Goal: Use online tool/utility: Use online tool/utility

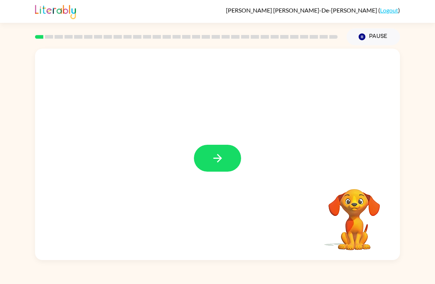
click at [226, 154] on button "button" at bounding box center [217, 158] width 47 height 27
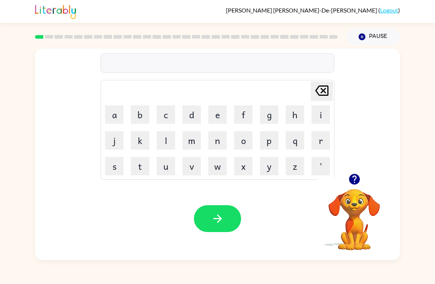
click at [135, 116] on button "b" at bounding box center [140, 114] width 18 height 18
click at [244, 139] on button "o" at bounding box center [243, 140] width 18 height 18
click at [320, 142] on button "r" at bounding box center [320, 140] width 18 height 18
click at [187, 113] on button "d" at bounding box center [191, 114] width 18 height 18
click at [218, 116] on button "e" at bounding box center [217, 114] width 18 height 18
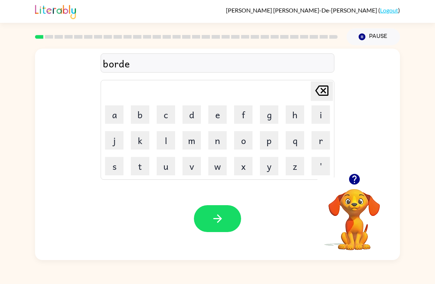
click at [322, 139] on button "r" at bounding box center [320, 140] width 18 height 18
click at [221, 216] on icon "button" at bounding box center [217, 218] width 13 height 13
click at [265, 146] on button "p" at bounding box center [269, 140] width 18 height 18
click at [113, 115] on button "a" at bounding box center [114, 114] width 18 height 18
click at [317, 93] on icon at bounding box center [321, 91] width 13 height 10
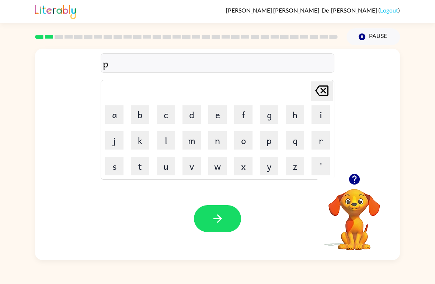
click at [243, 140] on button "o" at bounding box center [243, 140] width 18 height 18
click at [317, 116] on button "i" at bounding box center [320, 114] width 18 height 18
click at [119, 107] on button "a" at bounding box center [114, 114] width 18 height 18
click at [325, 88] on icon "[PERSON_NAME] last character input" at bounding box center [322, 91] width 18 height 18
click at [322, 89] on icon at bounding box center [321, 91] width 13 height 10
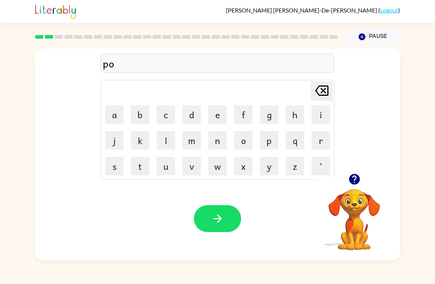
click at [320, 91] on icon "[PERSON_NAME] last character input" at bounding box center [322, 91] width 18 height 18
click at [113, 116] on button "a" at bounding box center [114, 114] width 18 height 18
click at [163, 168] on button "u" at bounding box center [166, 166] width 18 height 18
click at [218, 141] on button "n" at bounding box center [217, 140] width 18 height 18
click at [137, 165] on button "t" at bounding box center [140, 166] width 18 height 18
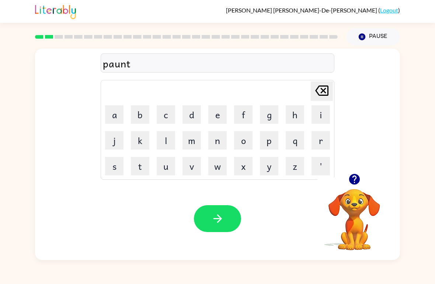
click at [227, 224] on button "button" at bounding box center [217, 218] width 47 height 27
click at [162, 140] on button "l" at bounding box center [166, 140] width 18 height 18
click at [246, 140] on button "o" at bounding box center [243, 140] width 18 height 18
click at [143, 139] on button "k" at bounding box center [140, 140] width 18 height 18
click at [116, 116] on button "a" at bounding box center [114, 114] width 18 height 18
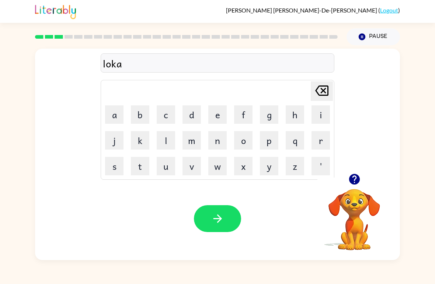
click at [140, 163] on button "t" at bounding box center [140, 166] width 18 height 18
click at [219, 108] on button "e" at bounding box center [217, 114] width 18 height 18
click at [222, 210] on button "button" at bounding box center [217, 218] width 47 height 27
click at [142, 171] on button "t" at bounding box center [140, 166] width 18 height 18
click at [168, 162] on button "u" at bounding box center [166, 166] width 18 height 18
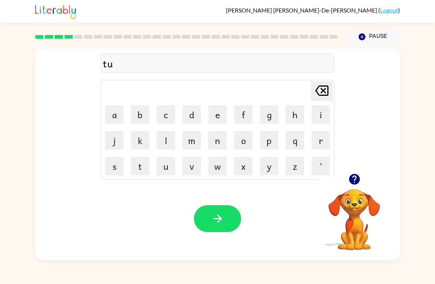
click at [309, 121] on td "i" at bounding box center [320, 114] width 25 height 25
click at [314, 117] on button "i" at bounding box center [320, 114] width 18 height 18
click at [166, 165] on button "u" at bounding box center [166, 166] width 18 height 18
click at [328, 88] on icon at bounding box center [321, 91] width 13 height 10
click at [226, 142] on button "n" at bounding box center [217, 140] width 18 height 18
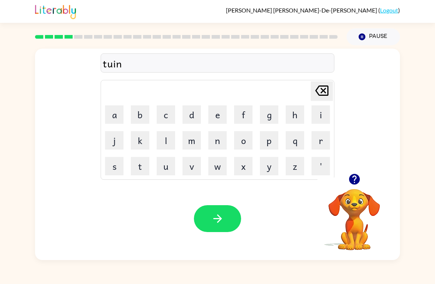
click at [218, 211] on button "button" at bounding box center [217, 218] width 47 height 27
click at [214, 140] on button "n" at bounding box center [217, 140] width 18 height 18
click at [218, 117] on button "e" at bounding box center [217, 114] width 18 height 18
click at [325, 139] on button "r" at bounding box center [320, 140] width 18 height 18
click at [213, 116] on button "e" at bounding box center [217, 114] width 18 height 18
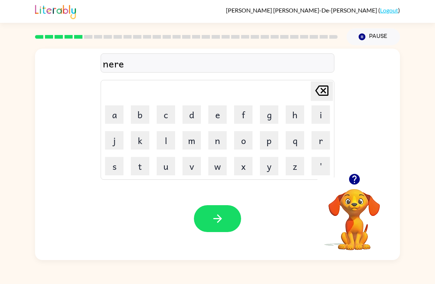
click at [164, 144] on button "l" at bounding box center [166, 140] width 18 height 18
click at [269, 163] on button "y" at bounding box center [269, 166] width 18 height 18
click at [220, 220] on icon "button" at bounding box center [217, 218] width 8 height 8
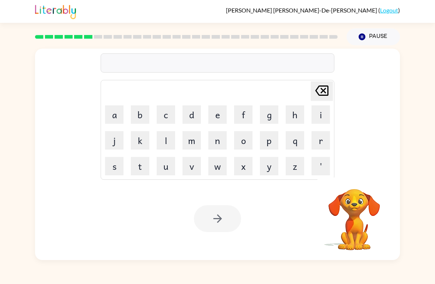
click at [197, 115] on button "d" at bounding box center [191, 114] width 18 height 18
click at [320, 90] on icon "[PERSON_NAME] last character input" at bounding box center [322, 91] width 18 height 18
click at [144, 115] on button "b" at bounding box center [140, 114] width 18 height 18
click at [325, 118] on button "i" at bounding box center [320, 114] width 18 height 18
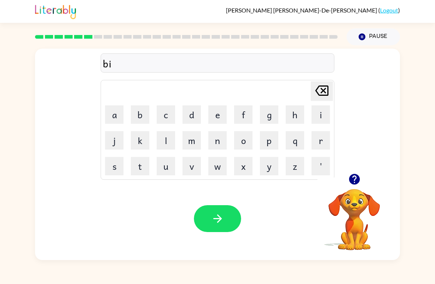
click at [297, 119] on button "h" at bounding box center [295, 114] width 18 height 18
click at [320, 111] on button "i" at bounding box center [320, 114] width 18 height 18
click at [215, 142] on button "n" at bounding box center [217, 140] width 18 height 18
click at [189, 116] on button "d" at bounding box center [191, 114] width 18 height 18
click at [216, 213] on icon "button" at bounding box center [217, 218] width 13 height 13
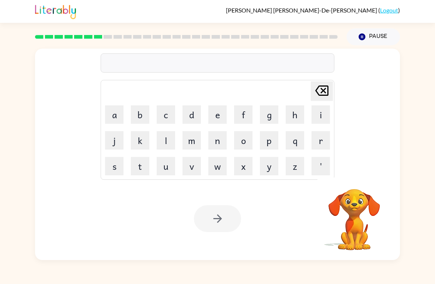
click at [142, 165] on button "t" at bounding box center [140, 166] width 18 height 18
click at [324, 137] on button "r" at bounding box center [320, 140] width 18 height 18
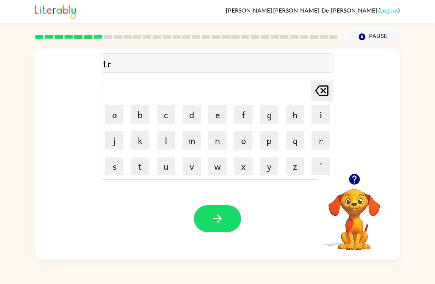
click at [320, 115] on button "i" at bounding box center [320, 114] width 18 height 18
click at [166, 116] on button "c" at bounding box center [166, 114] width 18 height 18
click at [109, 116] on button "a" at bounding box center [114, 114] width 18 height 18
click at [170, 144] on button "l" at bounding box center [166, 140] width 18 height 18
click at [221, 226] on button "button" at bounding box center [217, 218] width 47 height 27
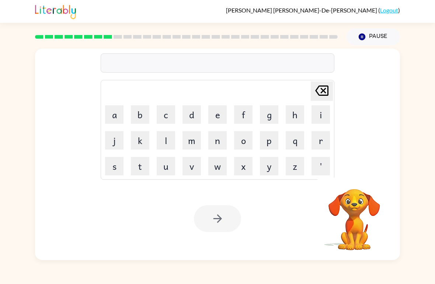
click at [191, 142] on button "m" at bounding box center [191, 140] width 18 height 18
click at [315, 118] on button "i" at bounding box center [320, 114] width 18 height 18
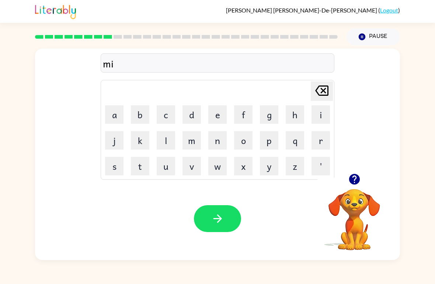
click at [315, 139] on button "r" at bounding box center [320, 140] width 18 height 18
click at [323, 113] on button "i" at bounding box center [320, 114] width 18 height 18
click at [168, 118] on button "c" at bounding box center [166, 114] width 18 height 18
click at [116, 113] on button "a" at bounding box center [114, 114] width 18 height 18
click at [161, 139] on button "l" at bounding box center [166, 140] width 18 height 18
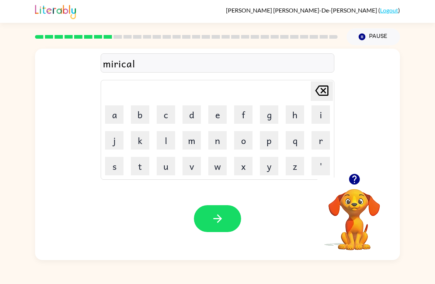
click at [228, 217] on button "button" at bounding box center [217, 218] width 47 height 27
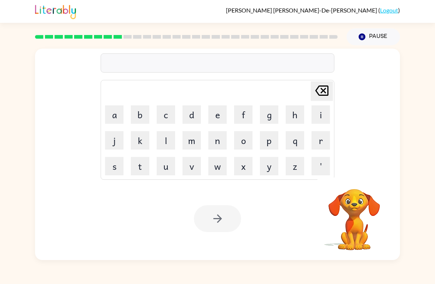
click at [223, 142] on button "n" at bounding box center [217, 140] width 18 height 18
click at [321, 111] on button "i" at bounding box center [320, 114] width 18 height 18
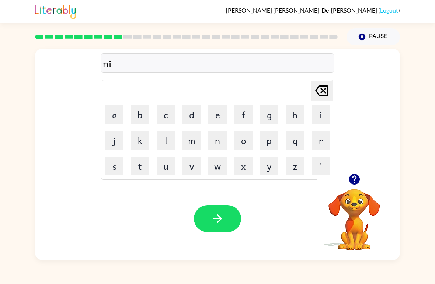
click at [144, 113] on button "b" at bounding box center [140, 114] width 18 height 18
click at [114, 118] on button "a" at bounding box center [114, 114] width 18 height 18
click at [163, 137] on button "l" at bounding box center [166, 140] width 18 height 18
click at [214, 220] on icon "button" at bounding box center [217, 218] width 13 height 13
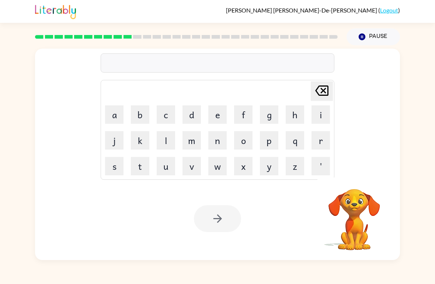
click at [117, 111] on button "a" at bounding box center [114, 114] width 18 height 18
click at [321, 90] on icon "[PERSON_NAME] last character input" at bounding box center [322, 91] width 18 height 18
click at [166, 165] on button "u" at bounding box center [166, 166] width 18 height 18
click at [222, 142] on button "n" at bounding box center [217, 140] width 18 height 18
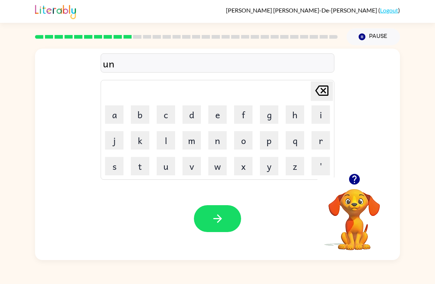
click at [250, 114] on button "f" at bounding box center [243, 114] width 18 height 18
click at [236, 140] on button "o" at bounding box center [243, 140] width 18 height 18
click at [192, 117] on button "d" at bounding box center [191, 114] width 18 height 18
click at [215, 118] on button "e" at bounding box center [217, 114] width 18 height 18
click at [219, 213] on icon "button" at bounding box center [217, 218] width 13 height 13
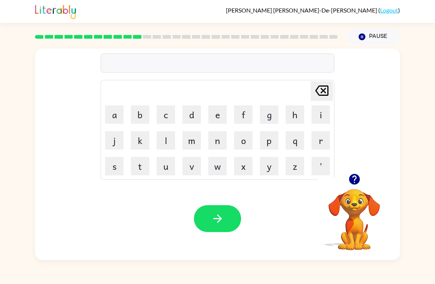
click at [142, 117] on button "b" at bounding box center [140, 114] width 18 height 18
click at [239, 139] on button "o" at bounding box center [243, 140] width 18 height 18
click at [163, 161] on button "u" at bounding box center [166, 166] width 18 height 18
click at [140, 168] on button "t" at bounding box center [140, 166] width 18 height 18
click at [207, 215] on button "button" at bounding box center [217, 218] width 47 height 27
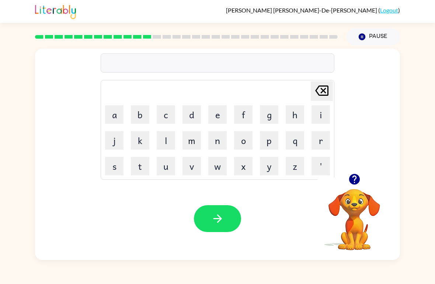
click at [146, 116] on button "b" at bounding box center [140, 114] width 18 height 18
click at [217, 114] on button "e" at bounding box center [217, 114] width 18 height 18
click at [192, 115] on button "d" at bounding box center [191, 114] width 18 height 18
click at [142, 164] on button "t" at bounding box center [140, 166] width 18 height 18
click at [319, 115] on button "i" at bounding box center [320, 114] width 18 height 18
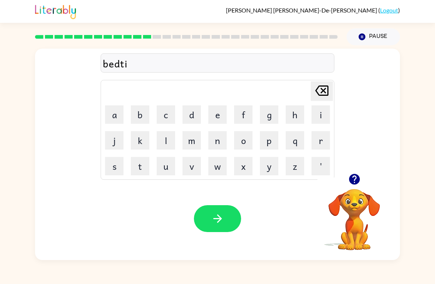
click at [191, 143] on button "m" at bounding box center [191, 140] width 18 height 18
click at [163, 114] on button "c" at bounding box center [166, 114] width 18 height 18
click at [318, 90] on icon "[PERSON_NAME] last character input" at bounding box center [322, 91] width 18 height 18
click at [218, 116] on button "e" at bounding box center [217, 114] width 18 height 18
click at [210, 215] on button "button" at bounding box center [217, 218] width 47 height 27
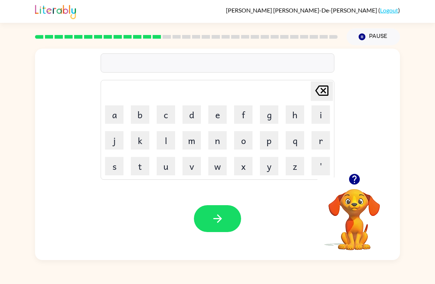
click at [248, 111] on button "f" at bounding box center [243, 114] width 18 height 18
click at [220, 117] on button "e" at bounding box center [217, 114] width 18 height 18
click at [193, 118] on button "d" at bounding box center [191, 114] width 18 height 18
click at [217, 140] on button "n" at bounding box center [217, 140] width 18 height 18
click at [223, 117] on button "e" at bounding box center [217, 114] width 18 height 18
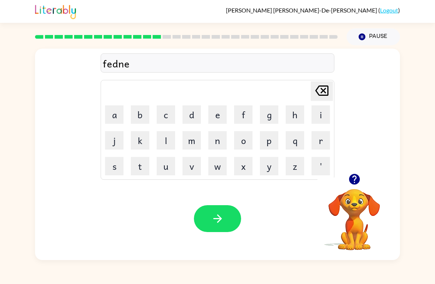
click at [114, 164] on button "s" at bounding box center [114, 166] width 18 height 18
click at [221, 210] on button "button" at bounding box center [217, 218] width 47 height 27
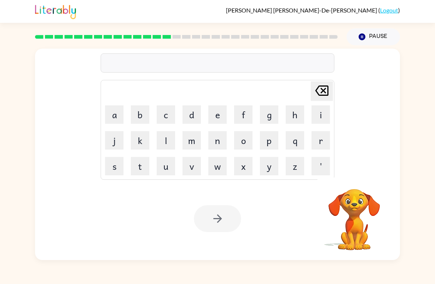
click at [190, 111] on button "d" at bounding box center [191, 114] width 18 height 18
click at [217, 110] on button "e" at bounding box center [217, 114] width 18 height 18
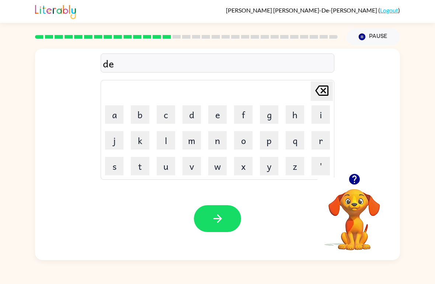
click at [169, 140] on button "l" at bounding box center [166, 140] width 18 height 18
click at [112, 117] on button "a" at bounding box center [114, 114] width 18 height 18
click at [269, 165] on button "y" at bounding box center [269, 166] width 18 height 18
click at [217, 215] on icon "button" at bounding box center [217, 218] width 8 height 8
click at [149, 169] on button "t" at bounding box center [140, 166] width 18 height 18
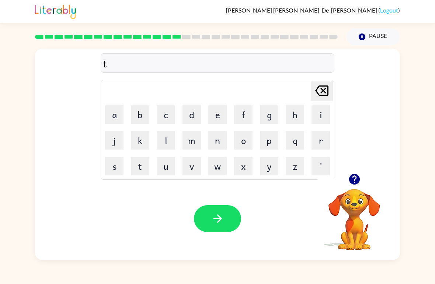
click at [217, 117] on button "e" at bounding box center [217, 114] width 18 height 18
click at [324, 140] on button "r" at bounding box center [320, 140] width 18 height 18
click at [187, 141] on button "m" at bounding box center [191, 140] width 18 height 18
click at [234, 223] on button "button" at bounding box center [217, 218] width 47 height 27
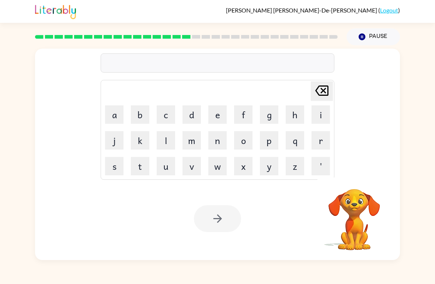
click at [112, 172] on button "s" at bounding box center [114, 166] width 18 height 18
click at [216, 112] on button "e" at bounding box center [217, 114] width 18 height 18
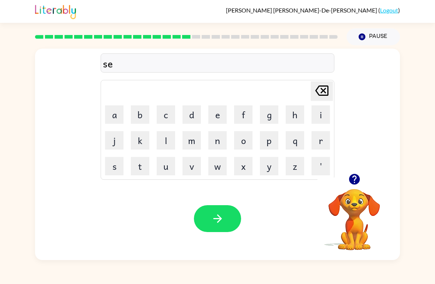
click at [143, 163] on button "t" at bounding box center [140, 166] width 18 height 18
click at [209, 217] on button "button" at bounding box center [217, 218] width 47 height 27
click at [144, 117] on button "b" at bounding box center [140, 114] width 18 height 18
click at [321, 140] on button "r" at bounding box center [320, 140] width 18 height 18
click at [316, 115] on button "i" at bounding box center [320, 114] width 18 height 18
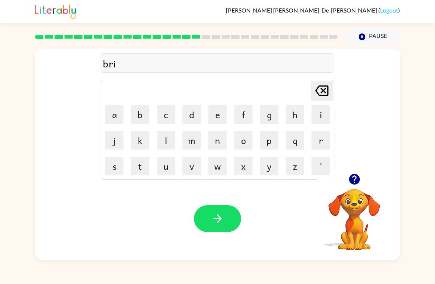
click at [194, 112] on button "d" at bounding box center [191, 114] width 18 height 18
click at [186, 146] on button "m" at bounding box center [191, 140] width 18 height 18
click at [322, 118] on button "i" at bounding box center [320, 114] width 18 height 18
click at [215, 139] on button "n" at bounding box center [217, 140] width 18 height 18
click at [224, 221] on icon "button" at bounding box center [217, 218] width 13 height 13
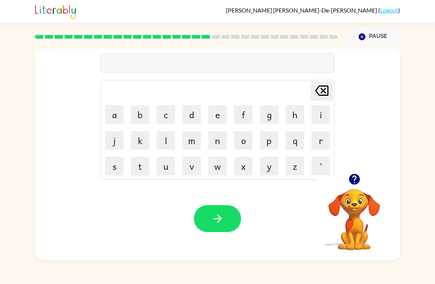
click at [272, 141] on button "p" at bounding box center [269, 140] width 18 height 18
click at [167, 136] on button "l" at bounding box center [166, 140] width 18 height 18
click at [116, 116] on button "a" at bounding box center [114, 114] width 18 height 18
click at [118, 171] on button "s" at bounding box center [114, 166] width 18 height 18
click at [137, 168] on button "t" at bounding box center [140, 166] width 18 height 18
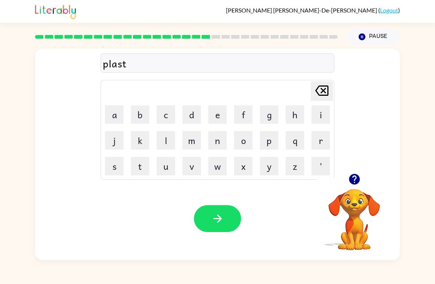
click at [322, 115] on button "i" at bounding box center [320, 114] width 18 height 18
click at [168, 114] on button "c" at bounding box center [166, 114] width 18 height 18
click at [215, 230] on button "button" at bounding box center [217, 218] width 47 height 27
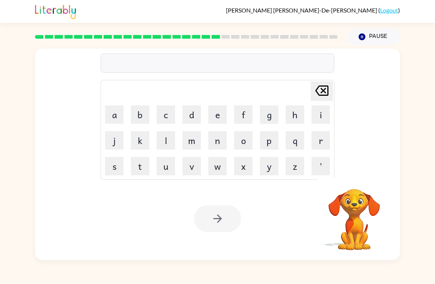
click at [192, 118] on button "d" at bounding box center [191, 114] width 18 height 18
click at [213, 117] on button "e" at bounding box center [217, 114] width 18 height 18
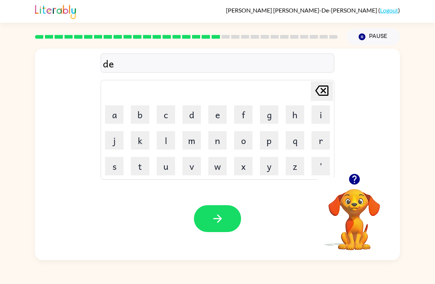
click at [114, 167] on button "s" at bounding box center [114, 166] width 18 height 18
click at [270, 141] on button "p" at bounding box center [269, 140] width 18 height 18
click at [164, 136] on button "l" at bounding box center [166, 140] width 18 height 18
click at [118, 118] on button "a" at bounding box center [114, 114] width 18 height 18
click at [268, 165] on button "y" at bounding box center [269, 166] width 18 height 18
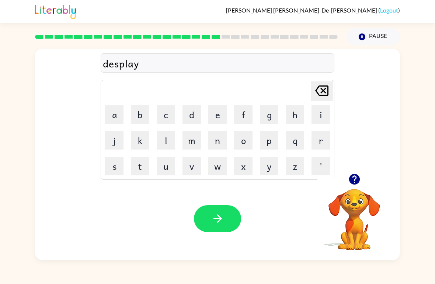
click at [209, 219] on button "button" at bounding box center [217, 218] width 47 height 27
click at [164, 171] on button "u" at bounding box center [166, 166] width 18 height 18
click at [320, 90] on icon "[PERSON_NAME] last character input" at bounding box center [322, 91] width 18 height 18
click at [194, 113] on button "d" at bounding box center [191, 114] width 18 height 18
click at [160, 163] on button "u" at bounding box center [166, 166] width 18 height 18
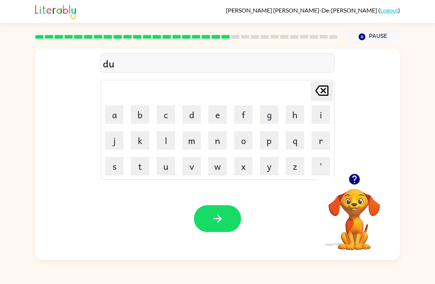
click at [114, 163] on button "s" at bounding box center [114, 166] width 18 height 18
click at [138, 165] on button "t" at bounding box center [140, 166] width 18 height 18
click at [216, 114] on button "e" at bounding box center [217, 114] width 18 height 18
click at [189, 111] on button "d" at bounding box center [191, 114] width 18 height 18
click at [207, 219] on button "button" at bounding box center [217, 218] width 47 height 27
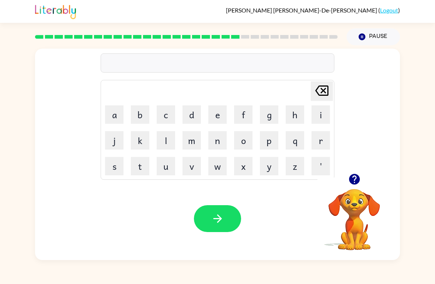
click at [293, 169] on button "z" at bounding box center [295, 166] width 18 height 18
click at [216, 116] on button "e" at bounding box center [217, 114] width 18 height 18
click at [216, 144] on button "n" at bounding box center [217, 140] width 18 height 18
click at [271, 143] on button "p" at bounding box center [269, 140] width 18 height 18
click at [321, 116] on button "i" at bounding box center [320, 114] width 18 height 18
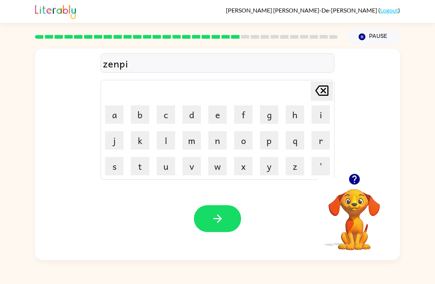
click at [195, 113] on button "d" at bounding box center [191, 114] width 18 height 18
click at [213, 115] on button "e" at bounding box center [217, 114] width 18 height 18
click at [218, 217] on icon "button" at bounding box center [217, 218] width 13 height 13
click at [317, 118] on button "i" at bounding box center [320, 114] width 18 height 18
click at [217, 139] on button "n" at bounding box center [217, 140] width 18 height 18
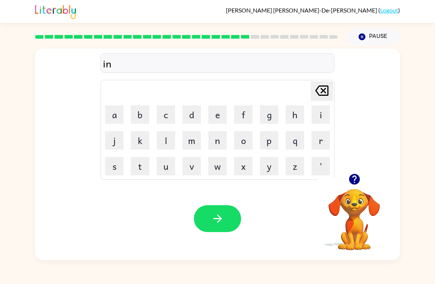
click at [216, 115] on button "e" at bounding box center [217, 114] width 18 height 18
click at [324, 91] on icon at bounding box center [321, 91] width 13 height 10
click at [324, 90] on icon at bounding box center [321, 91] width 13 height 10
click at [322, 91] on icon "[PERSON_NAME] last character input" at bounding box center [322, 91] width 18 height 18
click at [314, 141] on button "r" at bounding box center [320, 140] width 18 height 18
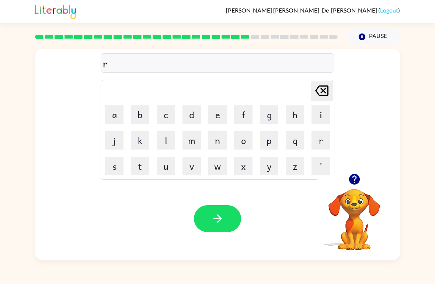
click at [321, 115] on button "i" at bounding box center [320, 114] width 18 height 18
click at [219, 135] on button "n" at bounding box center [217, 140] width 18 height 18
click at [219, 110] on button "e" at bounding box center [217, 114] width 18 height 18
click at [164, 112] on button "c" at bounding box center [166, 114] width 18 height 18
click at [240, 140] on button "o" at bounding box center [243, 140] width 18 height 18
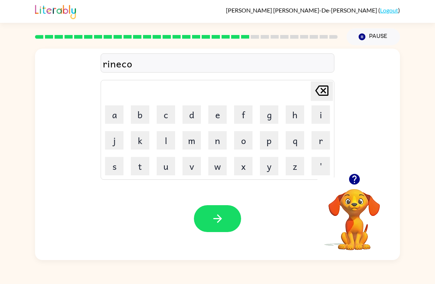
click at [164, 172] on button "u" at bounding box center [166, 166] width 18 height 18
click at [140, 164] on button "t" at bounding box center [140, 166] width 18 height 18
click at [220, 211] on button "button" at bounding box center [217, 218] width 47 height 27
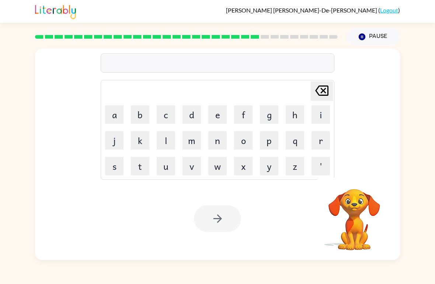
click at [189, 140] on button "m" at bounding box center [191, 140] width 18 height 18
click at [115, 118] on button "a" at bounding box center [114, 114] width 18 height 18
click at [322, 141] on button "r" at bounding box center [320, 140] width 18 height 18
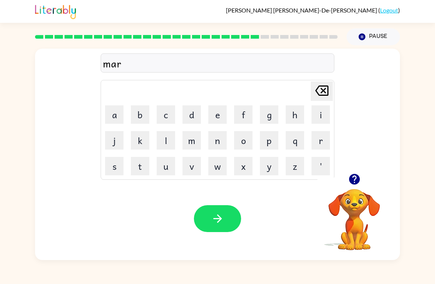
click at [168, 116] on button "c" at bounding box center [166, 114] width 18 height 18
click at [217, 113] on button "e" at bounding box center [217, 114] width 18 height 18
click at [320, 143] on button "r" at bounding box center [320, 140] width 18 height 18
click at [221, 231] on button "button" at bounding box center [217, 218] width 47 height 27
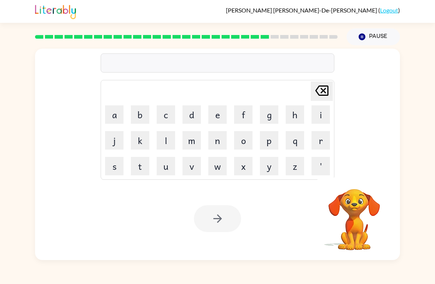
click at [115, 112] on button "a" at bounding box center [114, 114] width 18 height 18
click at [190, 119] on button "d" at bounding box center [191, 114] width 18 height 18
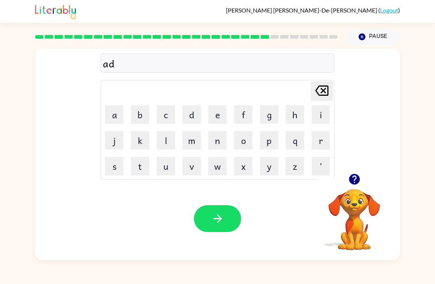
click at [143, 117] on button "b" at bounding box center [140, 114] width 18 height 18
click at [118, 115] on button "a" at bounding box center [114, 114] width 18 height 18
click at [216, 139] on button "n" at bounding box center [217, 140] width 18 height 18
click at [112, 168] on button "s" at bounding box center [114, 166] width 18 height 18
click at [322, 113] on button "i" at bounding box center [320, 114] width 18 height 18
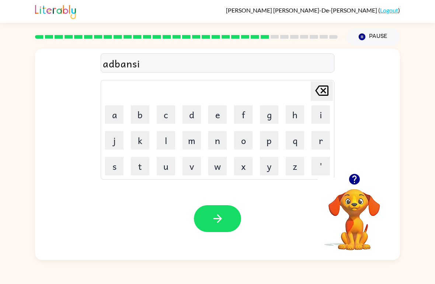
click at [216, 140] on button "n" at bounding box center [217, 140] width 18 height 18
click at [268, 121] on button "g" at bounding box center [269, 114] width 18 height 18
click at [203, 220] on button "button" at bounding box center [217, 218] width 47 height 27
click at [268, 116] on button "g" at bounding box center [269, 114] width 18 height 18
click at [165, 166] on button "u" at bounding box center [166, 166] width 18 height 18
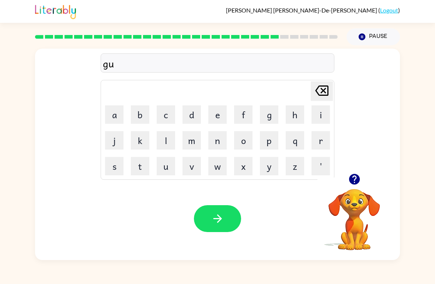
click at [143, 115] on button "b" at bounding box center [140, 114] width 18 height 18
click at [168, 143] on button "l" at bounding box center [166, 140] width 18 height 18
click at [319, 110] on button "i" at bounding box center [320, 114] width 18 height 18
click at [213, 144] on button "n" at bounding box center [217, 140] width 18 height 18
click at [205, 225] on button "button" at bounding box center [217, 218] width 47 height 27
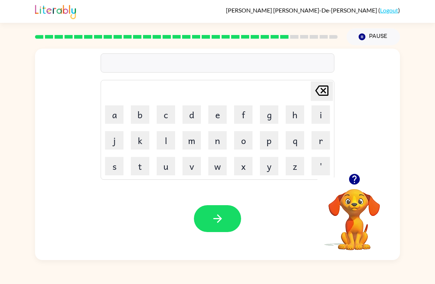
click at [191, 115] on button "d" at bounding box center [191, 114] width 18 height 18
click at [213, 116] on button "e" at bounding box center [217, 114] width 18 height 18
click at [140, 116] on button "b" at bounding box center [140, 114] width 18 height 18
click at [215, 118] on button "e" at bounding box center [217, 114] width 18 height 18
click at [191, 140] on button "m" at bounding box center [191, 140] width 18 height 18
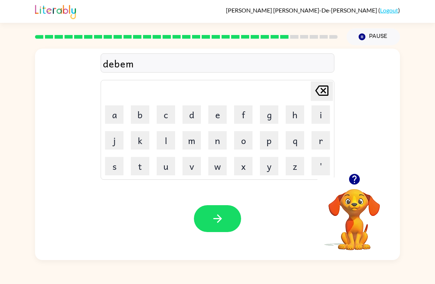
click at [220, 116] on button "e" at bounding box center [217, 114] width 18 height 18
click at [220, 140] on button "n" at bounding box center [217, 140] width 18 height 18
click at [139, 171] on button "t" at bounding box center [140, 166] width 18 height 18
click at [227, 215] on button "button" at bounding box center [217, 218] width 47 height 27
click at [115, 171] on button "s" at bounding box center [114, 166] width 18 height 18
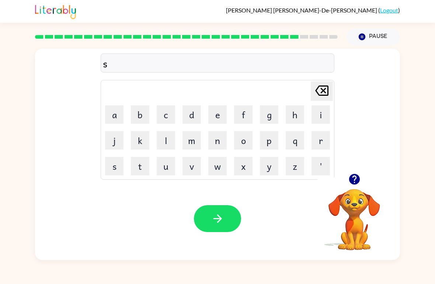
click at [141, 164] on button "t" at bounding box center [140, 166] width 18 height 18
click at [319, 139] on button "r" at bounding box center [320, 140] width 18 height 18
click at [320, 114] on button "i" at bounding box center [320, 114] width 18 height 18
click at [221, 143] on button "n" at bounding box center [217, 140] width 18 height 18
click at [271, 115] on button "g" at bounding box center [269, 114] width 18 height 18
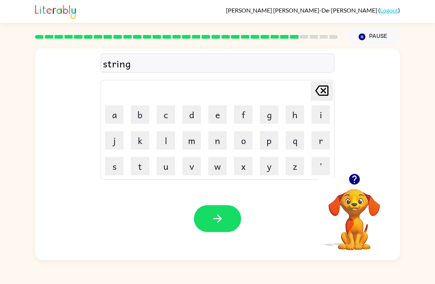
click at [214, 219] on icon "button" at bounding box center [217, 218] width 8 height 8
click at [108, 167] on button "s" at bounding box center [114, 166] width 18 height 18
click at [296, 112] on button "h" at bounding box center [295, 114] width 18 height 18
click at [114, 116] on button "a" at bounding box center [114, 114] width 18 height 18
click at [269, 142] on button "p" at bounding box center [269, 140] width 18 height 18
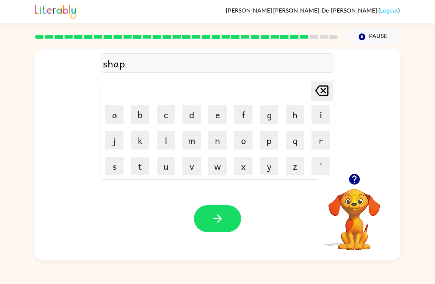
click at [213, 115] on button "e" at bounding box center [217, 114] width 18 height 18
click at [210, 214] on button "button" at bounding box center [217, 218] width 47 height 27
click at [225, 217] on button "button" at bounding box center [217, 218] width 47 height 27
click at [239, 115] on button "f" at bounding box center [243, 114] width 18 height 18
click at [216, 219] on icon "button" at bounding box center [217, 218] width 8 height 8
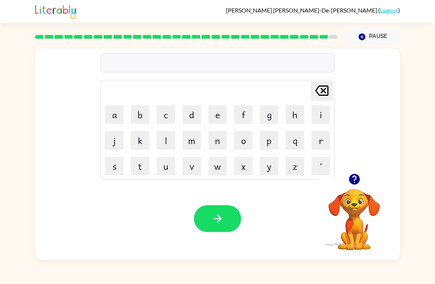
click at [357, 38] on button "Pause Pause" at bounding box center [372, 36] width 53 height 17
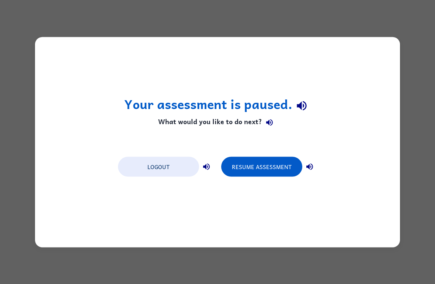
click at [155, 166] on button "Logout" at bounding box center [158, 167] width 81 height 20
